Goal: Task Accomplishment & Management: Use online tool/utility

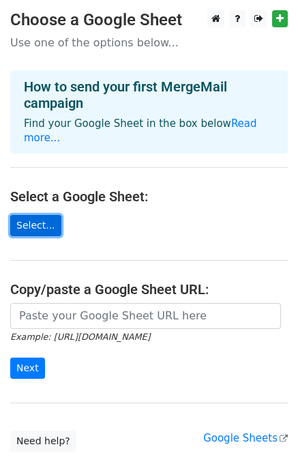
click at [42, 215] on link "Select..." at bounding box center [35, 225] width 51 height 21
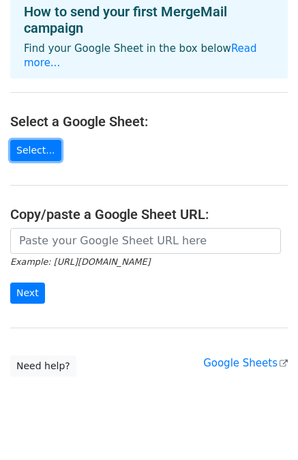
scroll to position [85, 0]
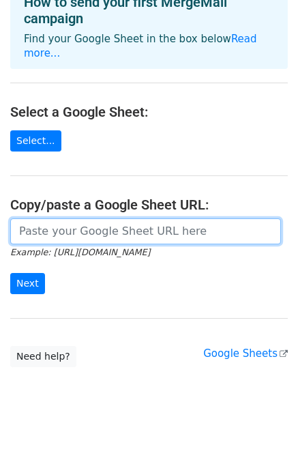
click at [85, 218] on input "url" at bounding box center [145, 231] width 271 height 26
paste input "https://docs.google.com/spreadsheets/d/1y3tUMLm0jL8Cyi4WwN0HCxoG8lAMp-hq/edit?g…"
type input "https://docs.google.com/spreadsheets/d/1y3tUMLm0jL8Cyi4WwN0HCxoG8lAMp-hq/edit?g…"
click at [10, 273] on input "Next" at bounding box center [27, 283] width 35 height 21
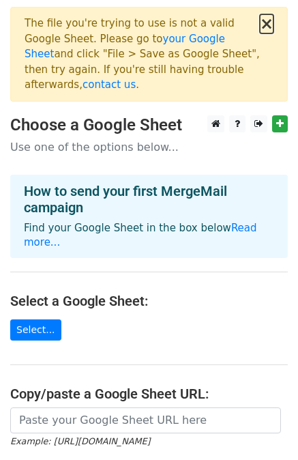
click at [267, 23] on button "×" at bounding box center [267, 24] width 14 height 16
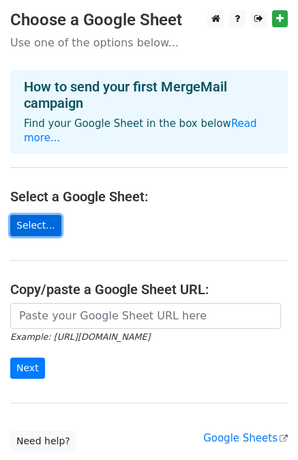
click at [48, 215] on link "Select..." at bounding box center [35, 225] width 51 height 21
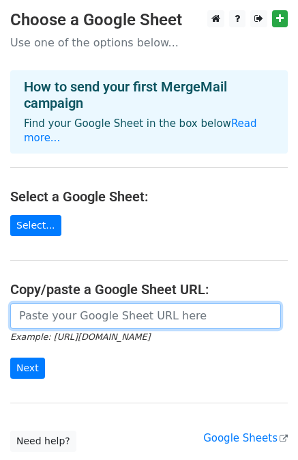
click at [120, 303] on input "url" at bounding box center [145, 316] width 271 height 26
paste input "https://docs.google.com/spreadsheets/d/1nkJk6isi4FtKuBIw9UPrJeoiGdeNwtb0kygwEzx…"
type input "https://docs.google.com/spreadsheets/d/1nkJk6isi4FtKuBIw9UPrJeoiGdeNwtb0kygwEzx…"
click at [10, 357] on input "Next" at bounding box center [27, 367] width 35 height 21
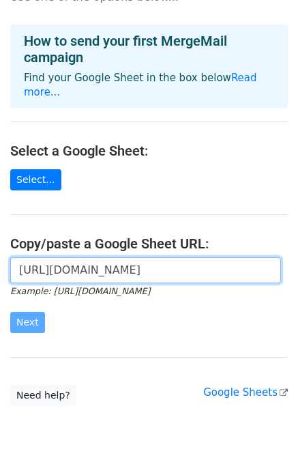
scroll to position [68, 0]
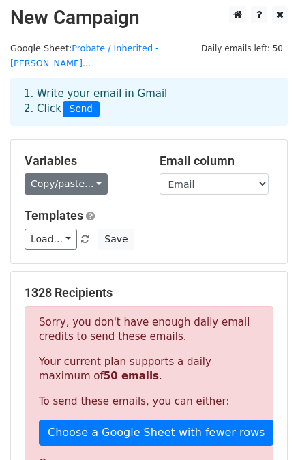
scroll to position [68, 0]
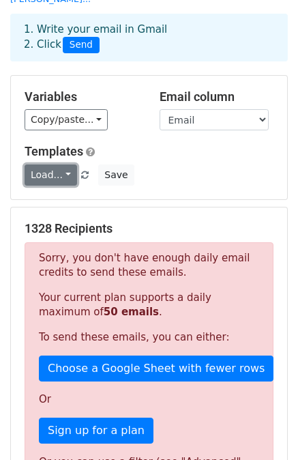
click at [66, 164] on link "Load..." at bounding box center [51, 174] width 53 height 21
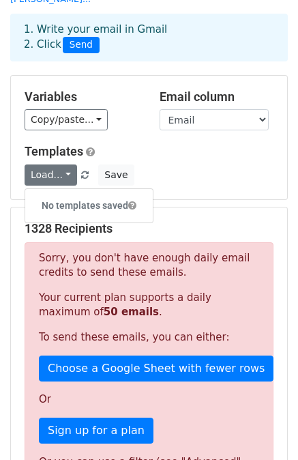
click at [199, 169] on div "Variables Copy/paste... {{First Name}} {{Last Name}} {{Property City}} {{Proper…" at bounding box center [149, 137] width 276 height 123
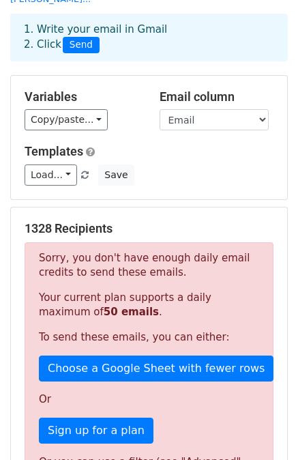
scroll to position [205, 0]
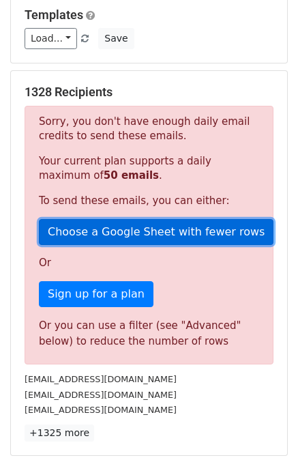
click at [143, 219] on link "Choose a Google Sheet with fewer rows" at bounding box center [156, 232] width 235 height 26
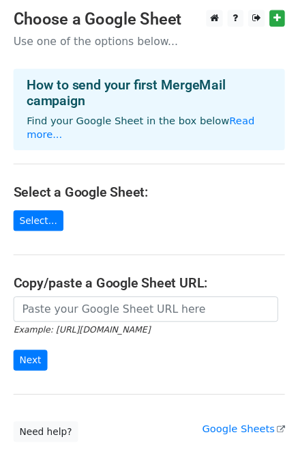
scroll to position [68, 0]
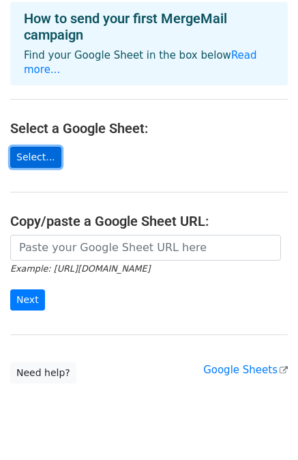
click at [37, 147] on link "Select..." at bounding box center [35, 157] width 51 height 21
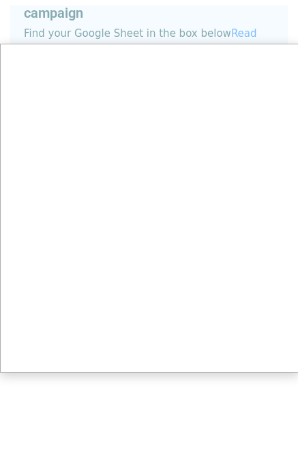
scroll to position [85, 0]
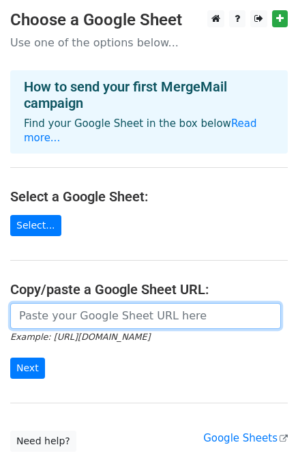
drag, startPoint x: 61, startPoint y: 311, endPoint x: 61, endPoint y: 304, distance: 6.9
click at [61, 312] on input "url" at bounding box center [145, 316] width 271 height 26
paste input "[URL][DOMAIN_NAME]"
type input "[URL][DOMAIN_NAME]"
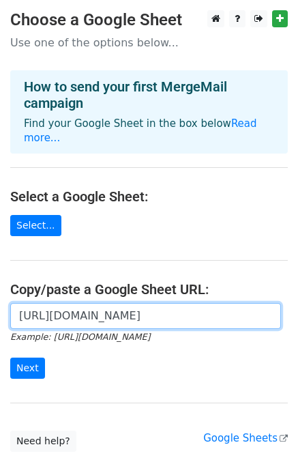
click at [10, 357] on input "Next" at bounding box center [27, 367] width 35 height 21
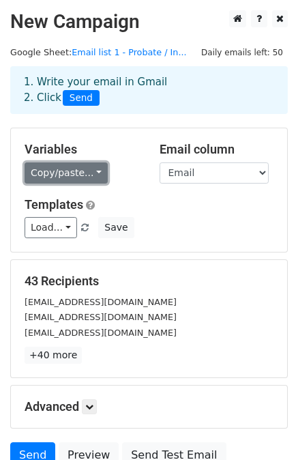
click at [78, 178] on link "Copy/paste..." at bounding box center [66, 172] width 83 height 21
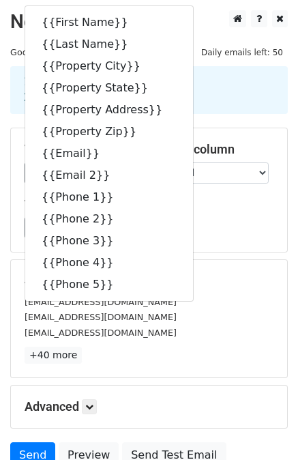
click at [205, 327] on div "[EMAIL_ADDRESS][DOMAIN_NAME]" at bounding box center [148, 333] width 269 height 16
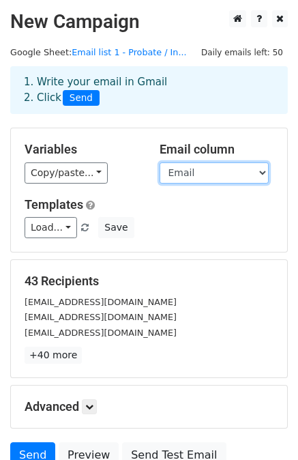
click at [212, 173] on select "First Name Last Name Property City Property State Property Address Property Zip…" at bounding box center [214, 172] width 109 height 21
click at [213, 175] on select "First Name Last Name Property City Property State Property Address Property Zip…" at bounding box center [214, 172] width 109 height 21
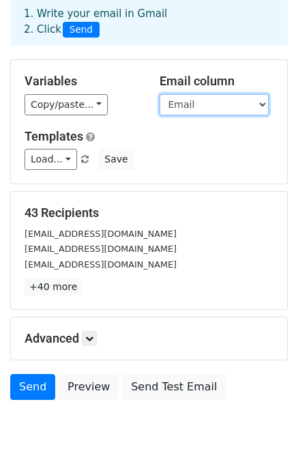
scroll to position [123, 0]
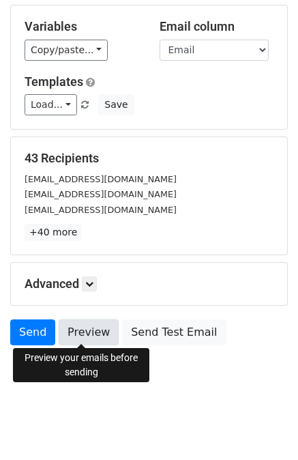
click at [88, 328] on link "Preview" at bounding box center [89, 332] width 60 height 26
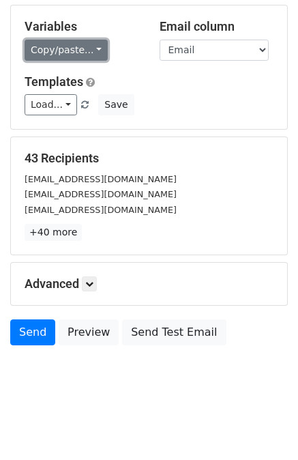
click at [67, 50] on link "Copy/paste..." at bounding box center [66, 50] width 83 height 21
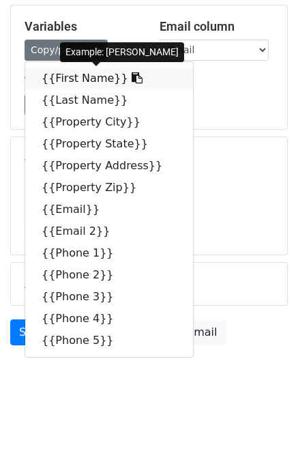
click at [66, 78] on link "{{First Name}}" at bounding box center [109, 79] width 168 height 22
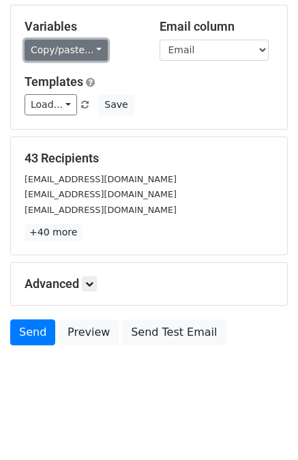
click at [92, 55] on link "Copy/paste..." at bounding box center [66, 50] width 83 height 21
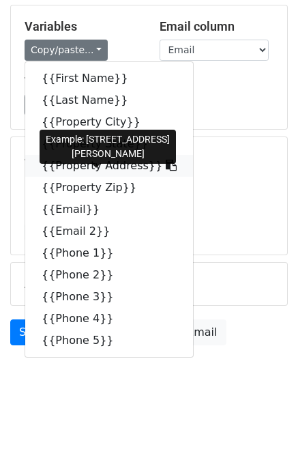
click at [166, 166] on icon at bounding box center [171, 165] width 11 height 11
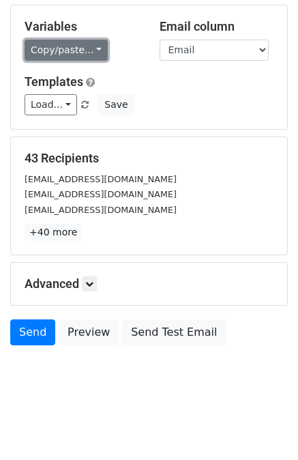
click at [83, 55] on link "Copy/paste..." at bounding box center [66, 50] width 83 height 21
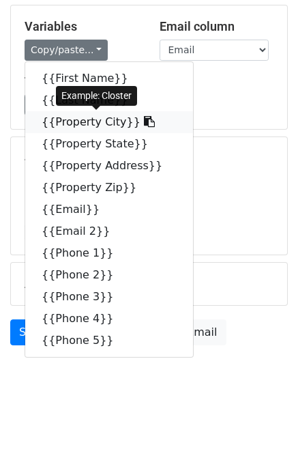
click at [144, 122] on icon at bounding box center [149, 121] width 11 height 11
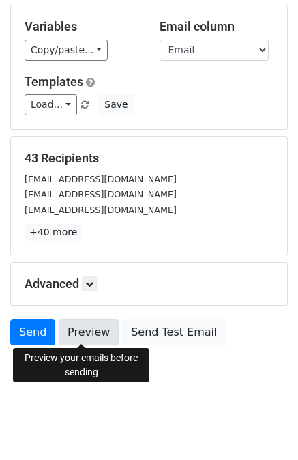
click at [85, 340] on link "Preview" at bounding box center [89, 332] width 60 height 26
click at [80, 336] on link "Preview" at bounding box center [89, 332] width 60 height 26
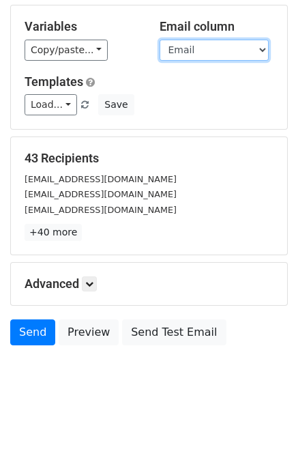
click at [240, 48] on select "First Name Last Name Property City Property State Property Address Property Zip…" at bounding box center [214, 50] width 109 height 21
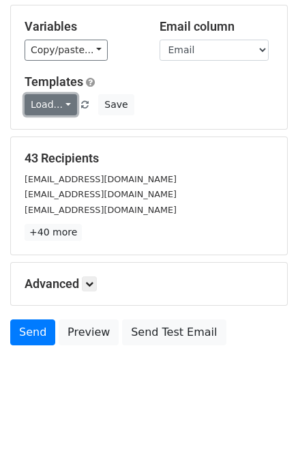
click at [60, 108] on link "Load..." at bounding box center [51, 104] width 53 height 21
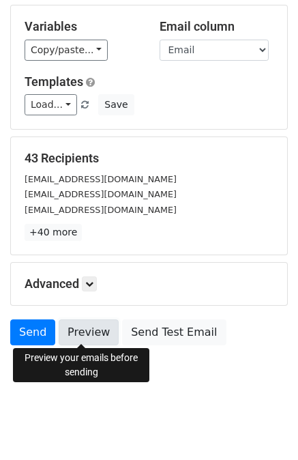
click at [87, 335] on link "Preview" at bounding box center [89, 332] width 60 height 26
click at [93, 329] on link "Preview" at bounding box center [89, 332] width 60 height 26
click at [85, 331] on link "Preview" at bounding box center [89, 332] width 60 height 26
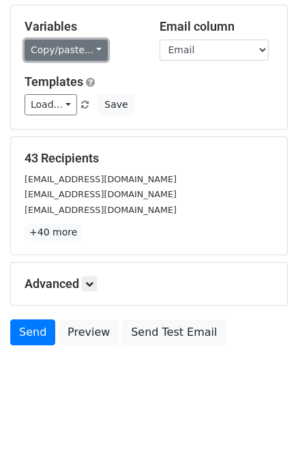
click at [76, 46] on link "Copy/paste..." at bounding box center [66, 50] width 83 height 21
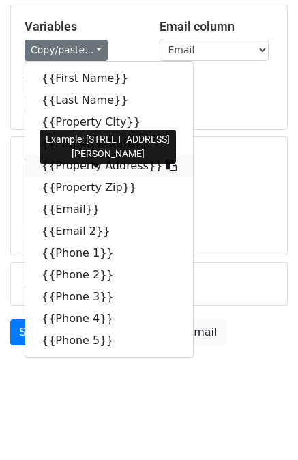
click at [166, 164] on icon at bounding box center [171, 165] width 11 height 11
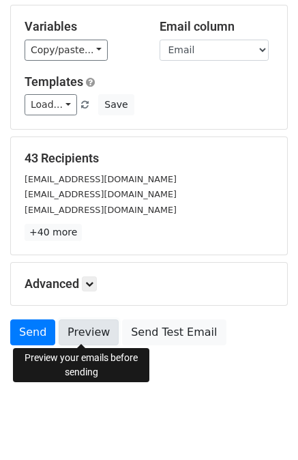
click at [93, 334] on link "Preview" at bounding box center [89, 332] width 60 height 26
click at [79, 331] on link "Preview" at bounding box center [89, 332] width 60 height 26
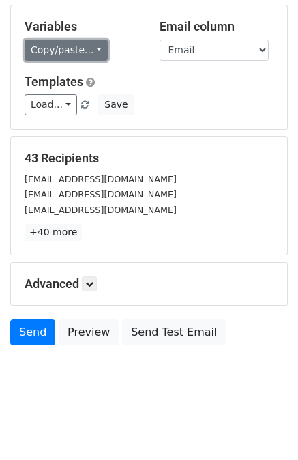
click at [68, 56] on link "Copy/paste..." at bounding box center [66, 50] width 83 height 21
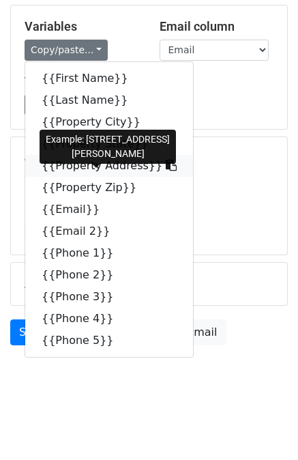
click at [166, 164] on icon at bounding box center [171, 165] width 11 height 11
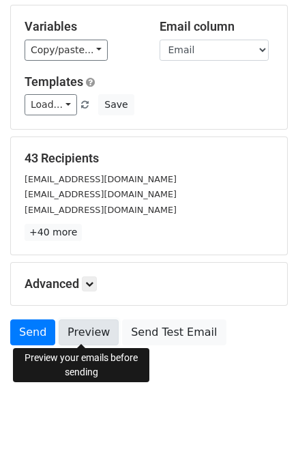
click at [94, 333] on link "Preview" at bounding box center [89, 332] width 60 height 26
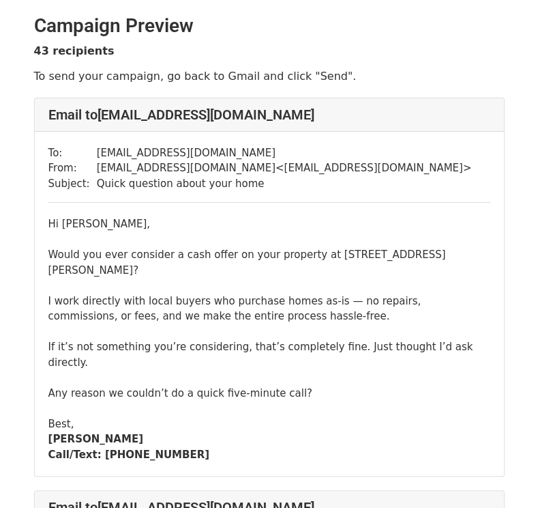
click at [254, 299] on div "I work directly with local buyers who purchase homes as-is — no repairs, commis…" at bounding box center [269, 377] width 442 height 169
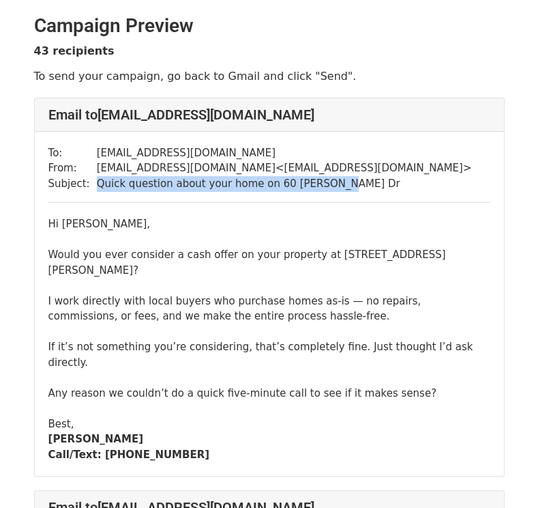
drag, startPoint x: 318, startPoint y: 181, endPoint x: 82, endPoint y: 179, distance: 236.0
click at [82, 179] on tr "Subject: Quick question about your home on [STREET_ADDRESS][PERSON_NAME]" at bounding box center [260, 184] width 424 height 16
copy tr "Quick question about your home on 60 [PERSON_NAME] Dr"
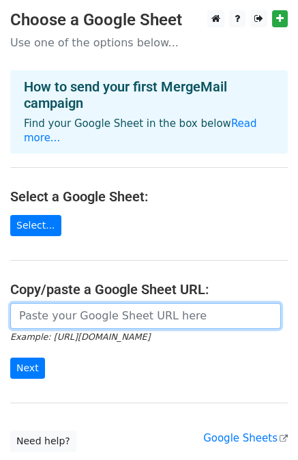
click at [102, 306] on input "url" at bounding box center [145, 316] width 271 height 26
paste input "[URL][DOMAIN_NAME]"
type input "[URL][DOMAIN_NAME]"
click at [10, 357] on input "Next" at bounding box center [27, 367] width 35 height 21
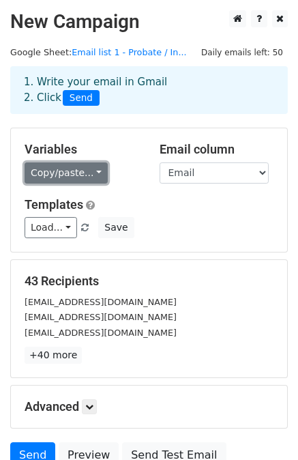
click at [74, 178] on link "Copy/paste..." at bounding box center [66, 172] width 83 height 21
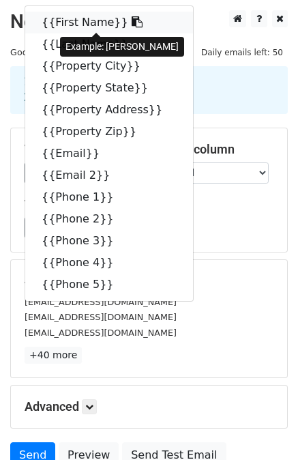
click at [132, 17] on icon at bounding box center [137, 21] width 11 height 11
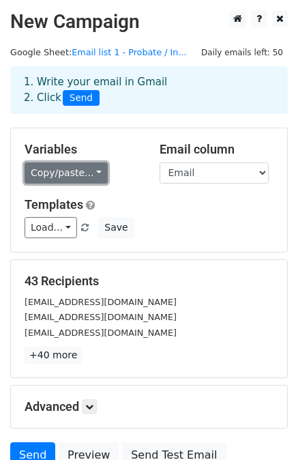
click at [83, 175] on link "Copy/paste..." at bounding box center [66, 172] width 83 height 21
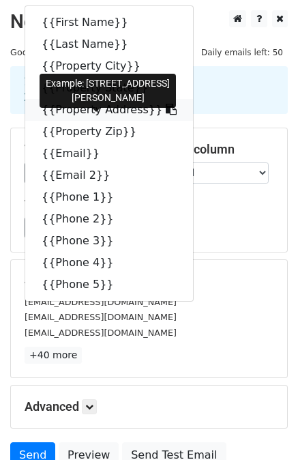
click at [166, 107] on icon at bounding box center [171, 109] width 11 height 11
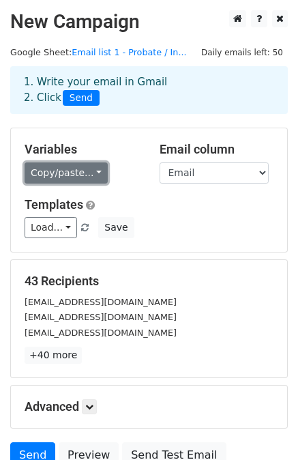
click at [77, 175] on link "Copy/paste..." at bounding box center [66, 172] width 83 height 21
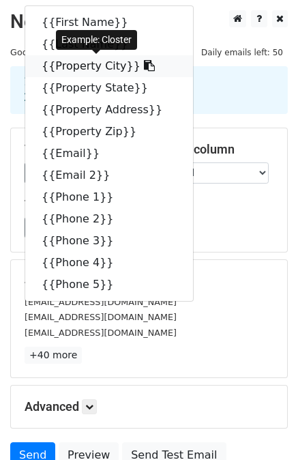
click at [144, 66] on icon at bounding box center [149, 65] width 11 height 11
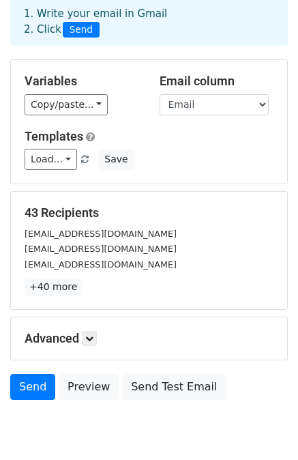
scroll to position [123, 0]
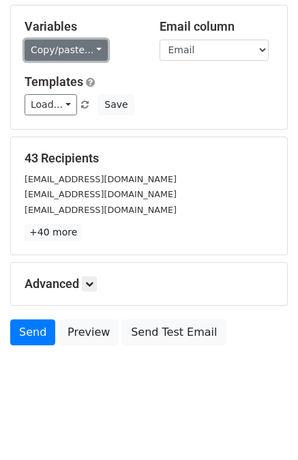
click at [65, 47] on link "Copy/paste..." at bounding box center [66, 50] width 83 height 21
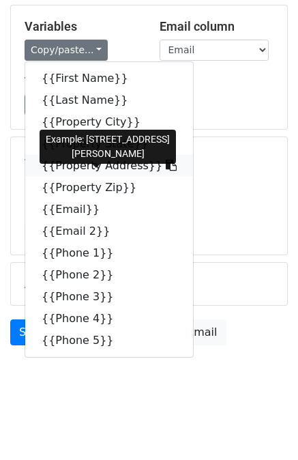
click at [166, 162] on icon at bounding box center [171, 165] width 11 height 11
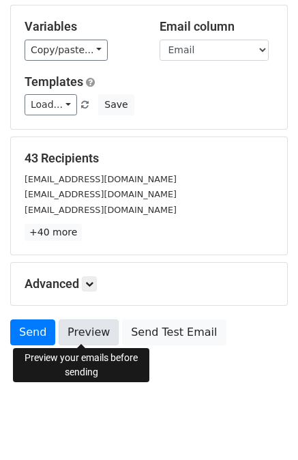
click at [78, 331] on link "Preview" at bounding box center [89, 332] width 60 height 26
click at [92, 333] on link "Preview" at bounding box center [89, 332] width 60 height 26
click at [70, 325] on link "Preview" at bounding box center [89, 332] width 60 height 26
click at [82, 332] on link "Preview" at bounding box center [89, 332] width 60 height 26
click at [90, 331] on link "Preview" at bounding box center [89, 332] width 60 height 26
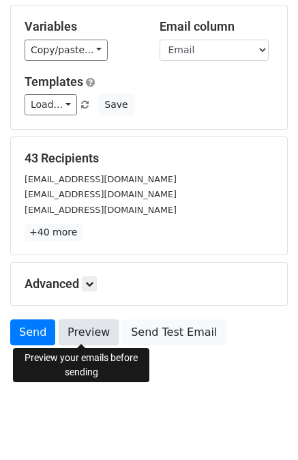
click at [68, 332] on link "Preview" at bounding box center [89, 332] width 60 height 26
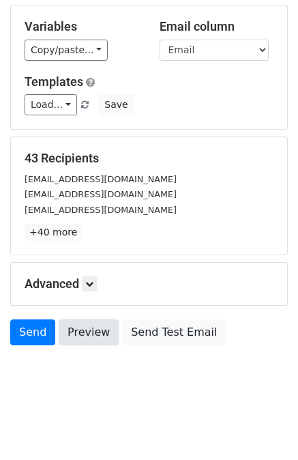
click at [70, 320] on link "Preview" at bounding box center [89, 332] width 60 height 26
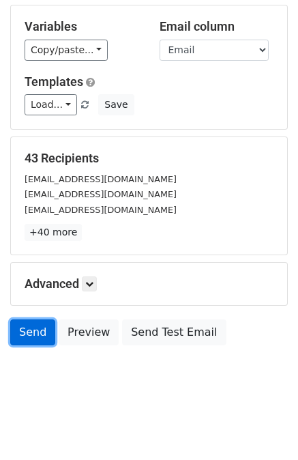
click at [33, 330] on link "Send" at bounding box center [32, 332] width 45 height 26
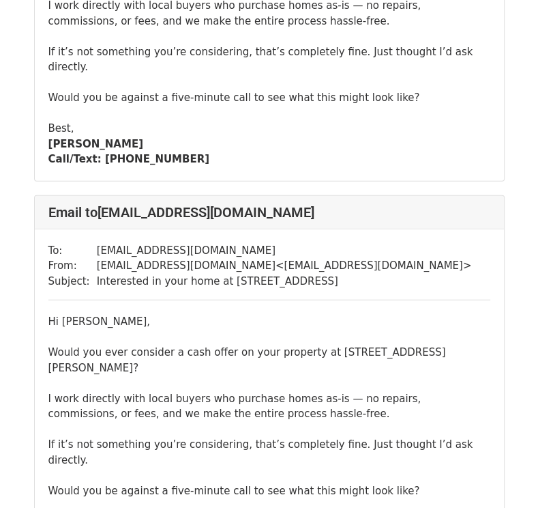
scroll to position [1842, 0]
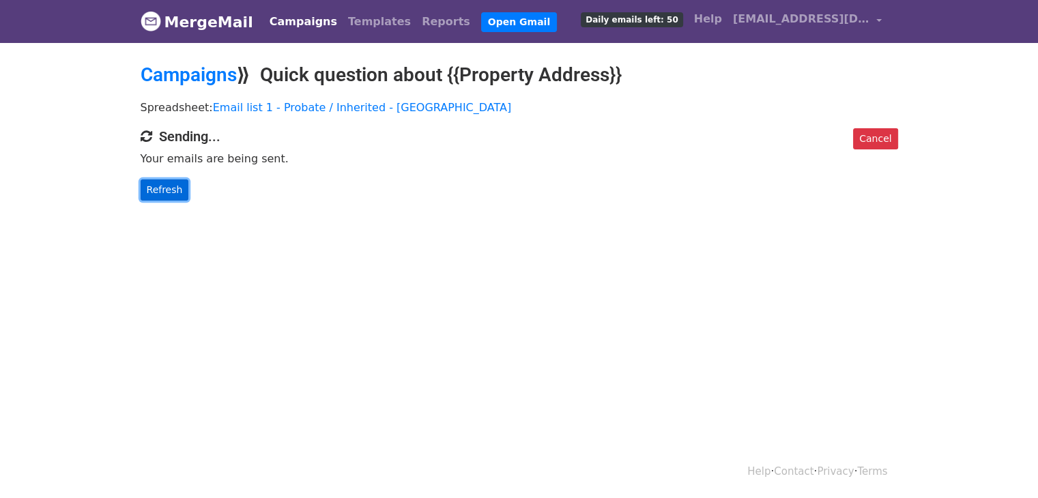
click at [170, 188] on link "Refresh" at bounding box center [165, 189] width 48 height 21
